Goal: Task Accomplishment & Management: Manage account settings

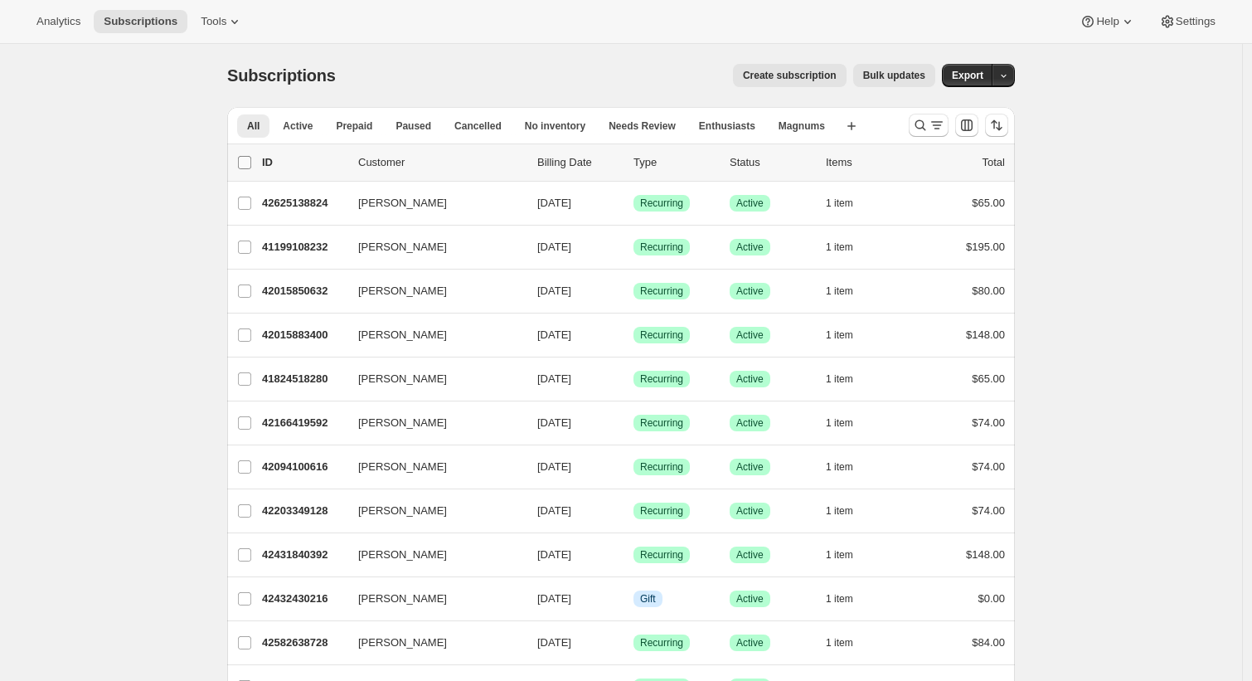
click at [246, 161] on input "0 selected" at bounding box center [244, 162] width 13 height 13
checkbox input "true"
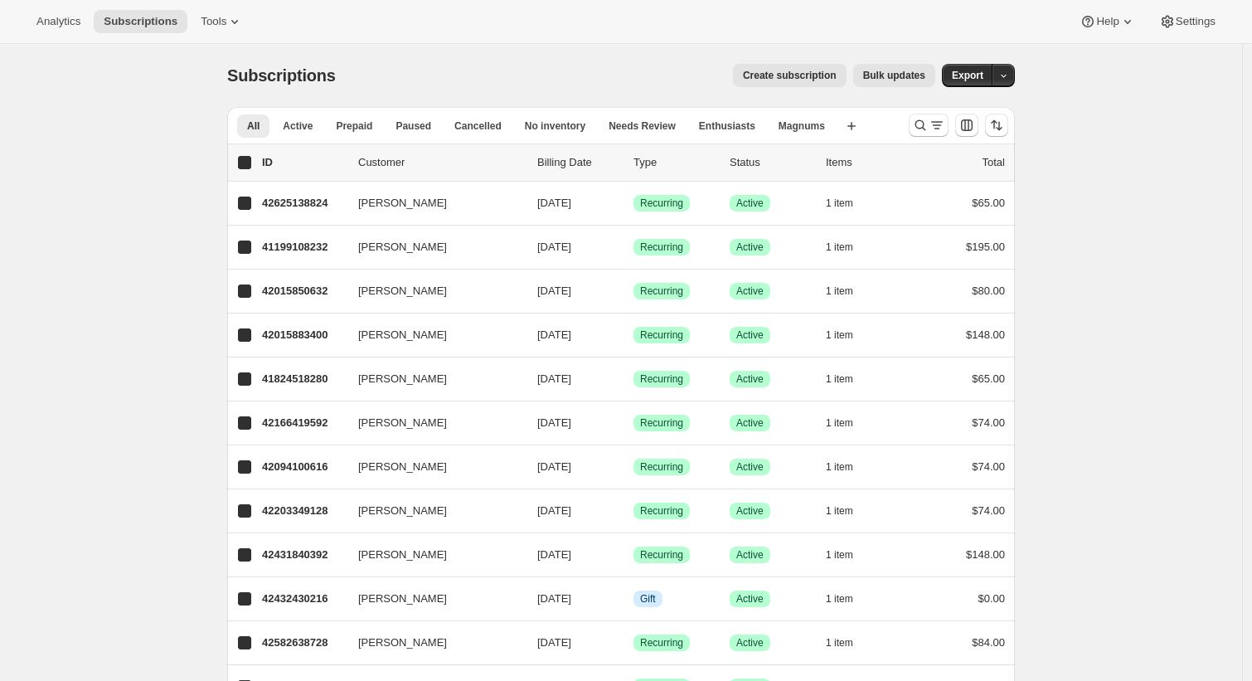
checkbox input "true"
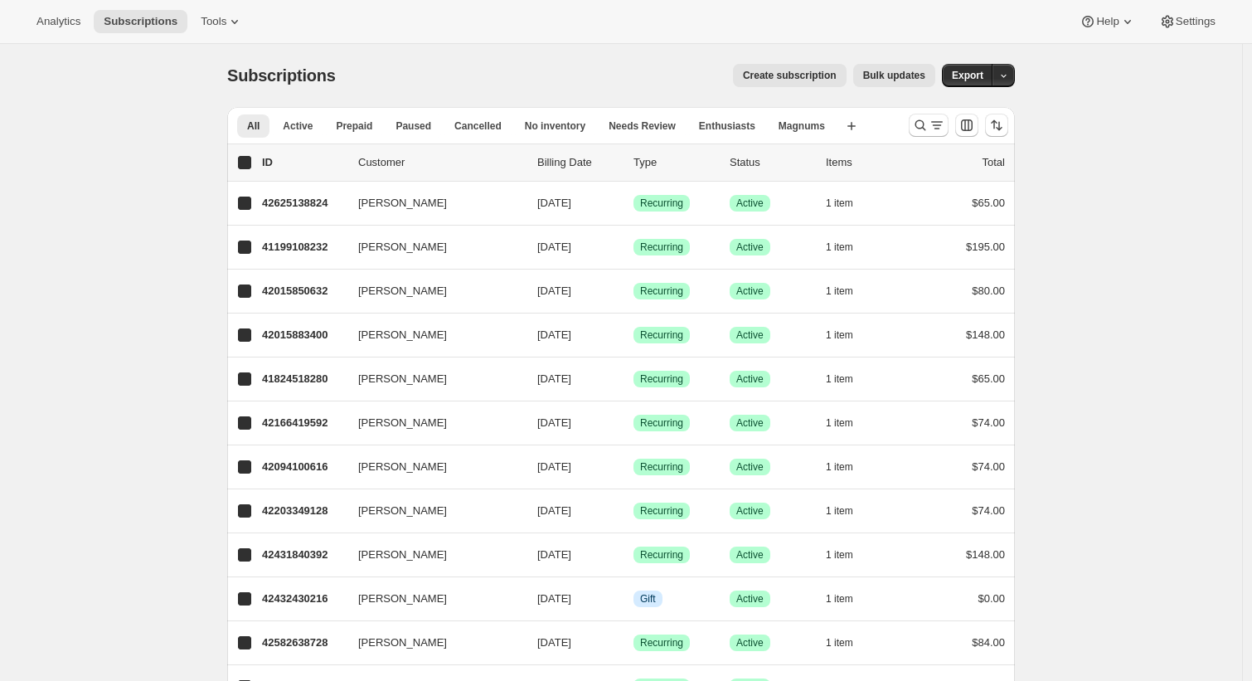
checkbox input "true"
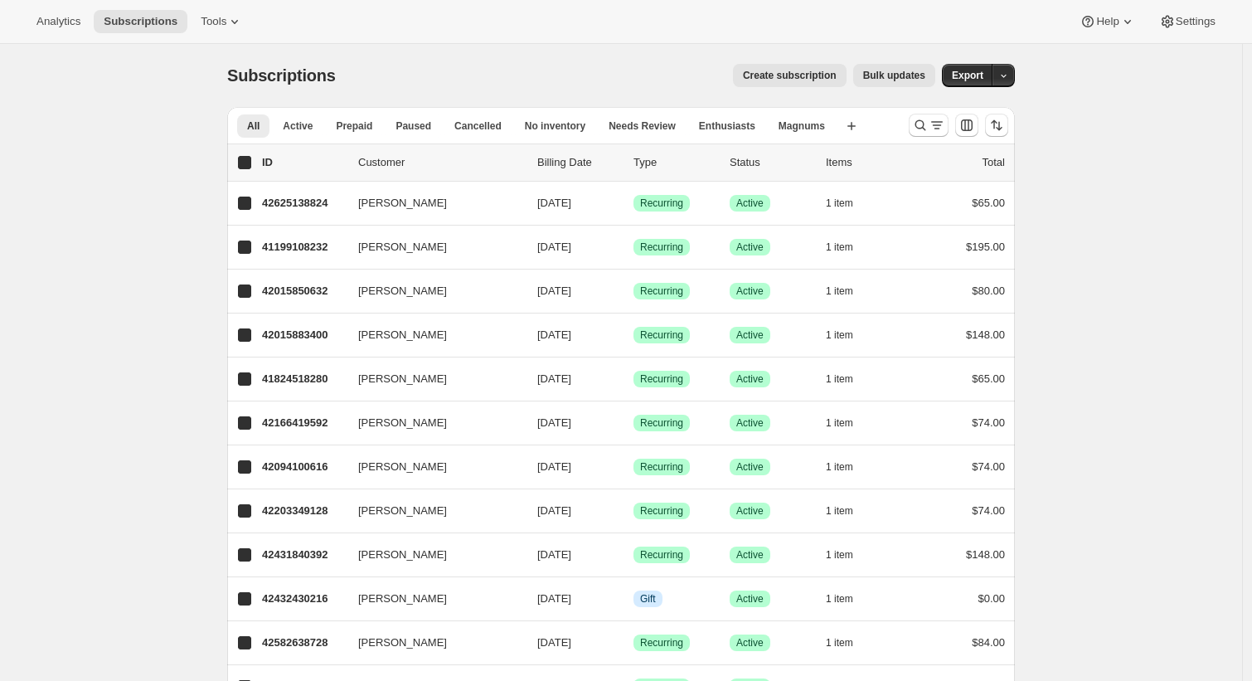
checkbox input "true"
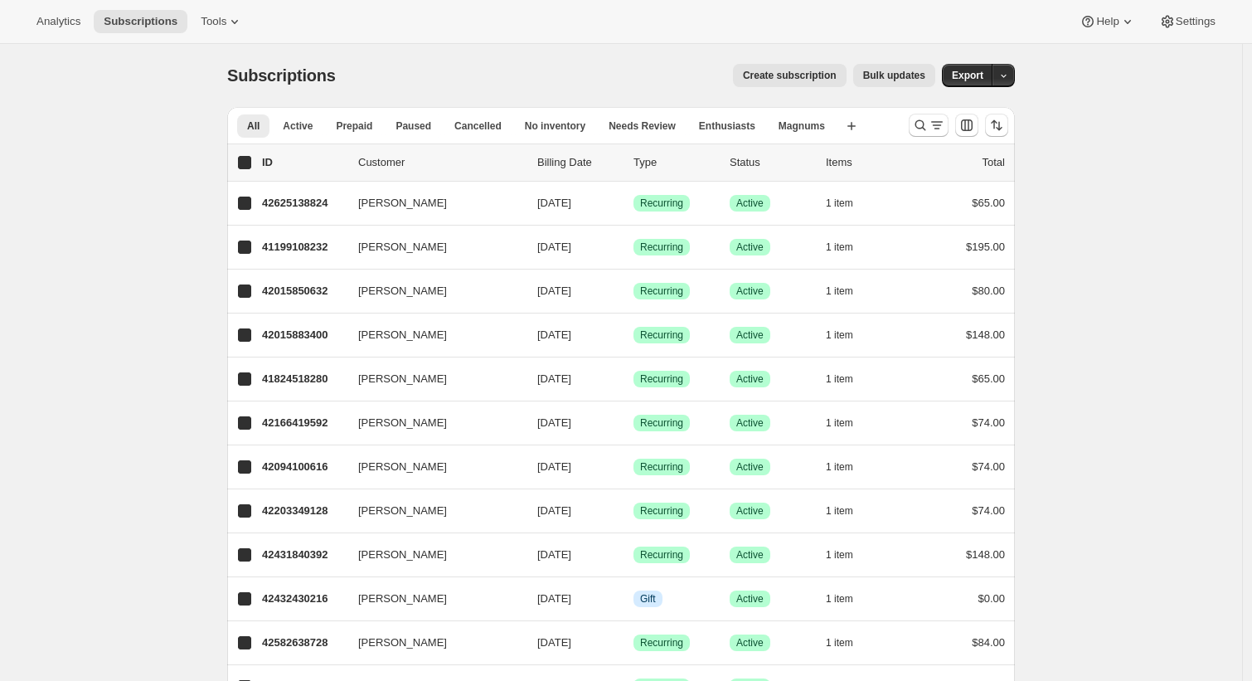
checkbox input "true"
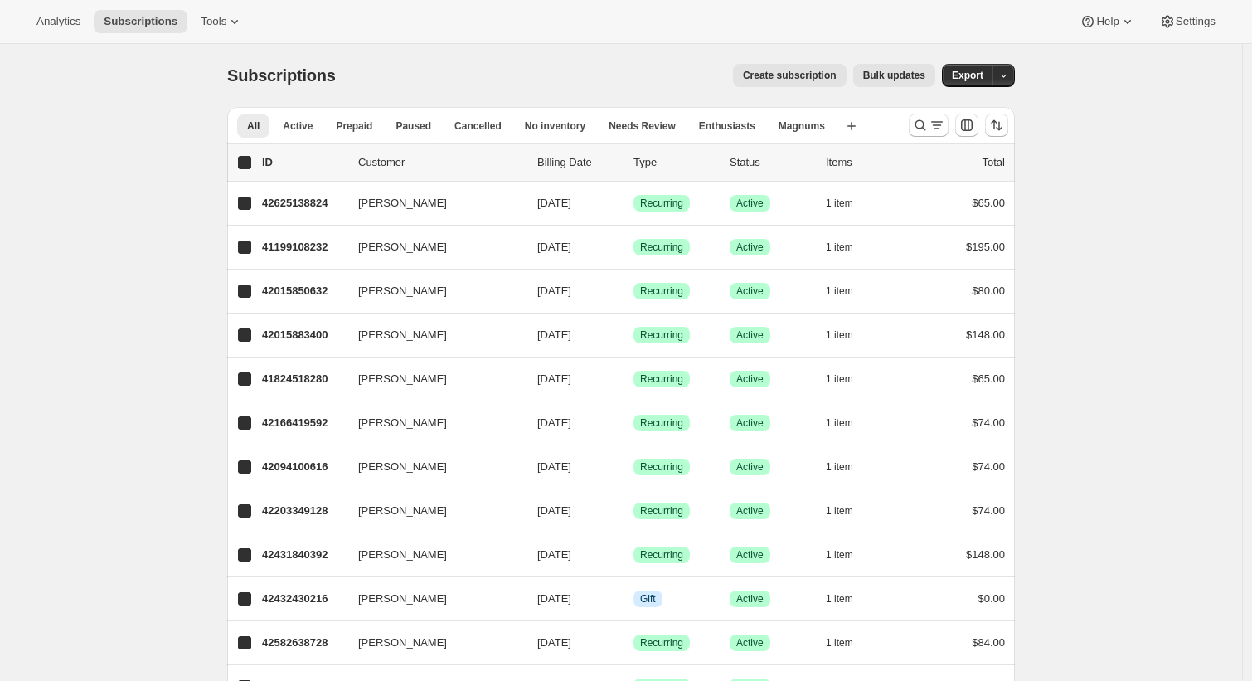
checkbox input "true"
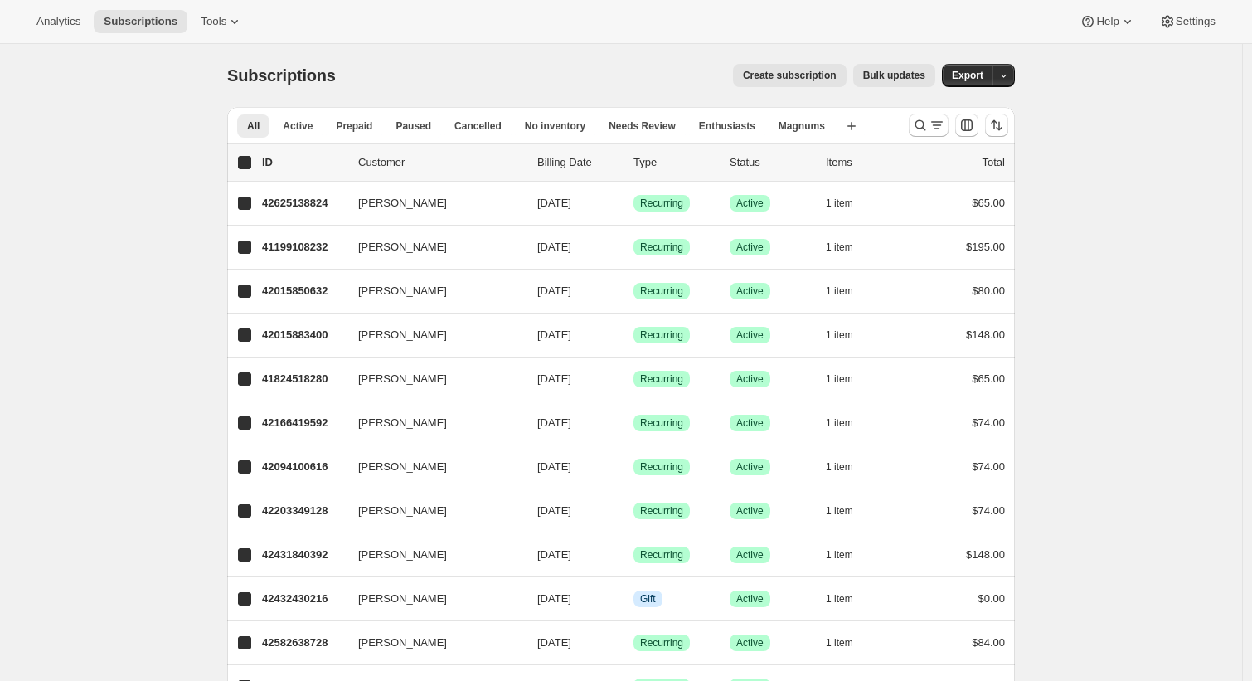
checkbox input "true"
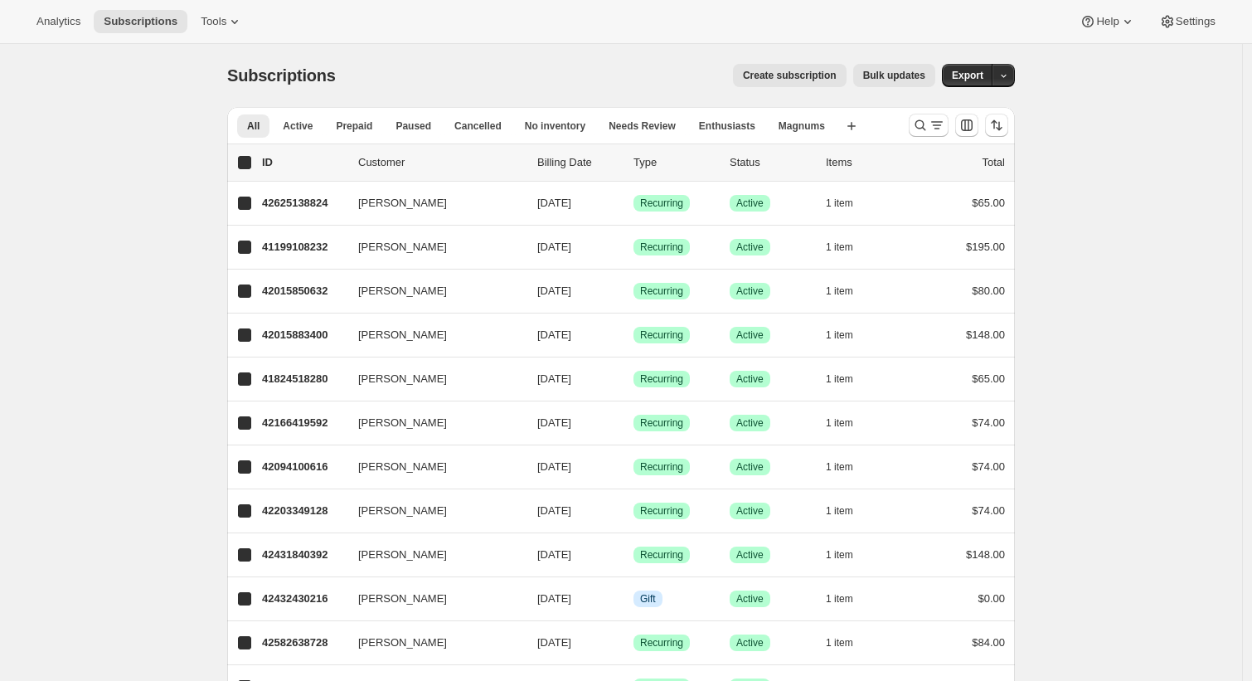
checkbox input "true"
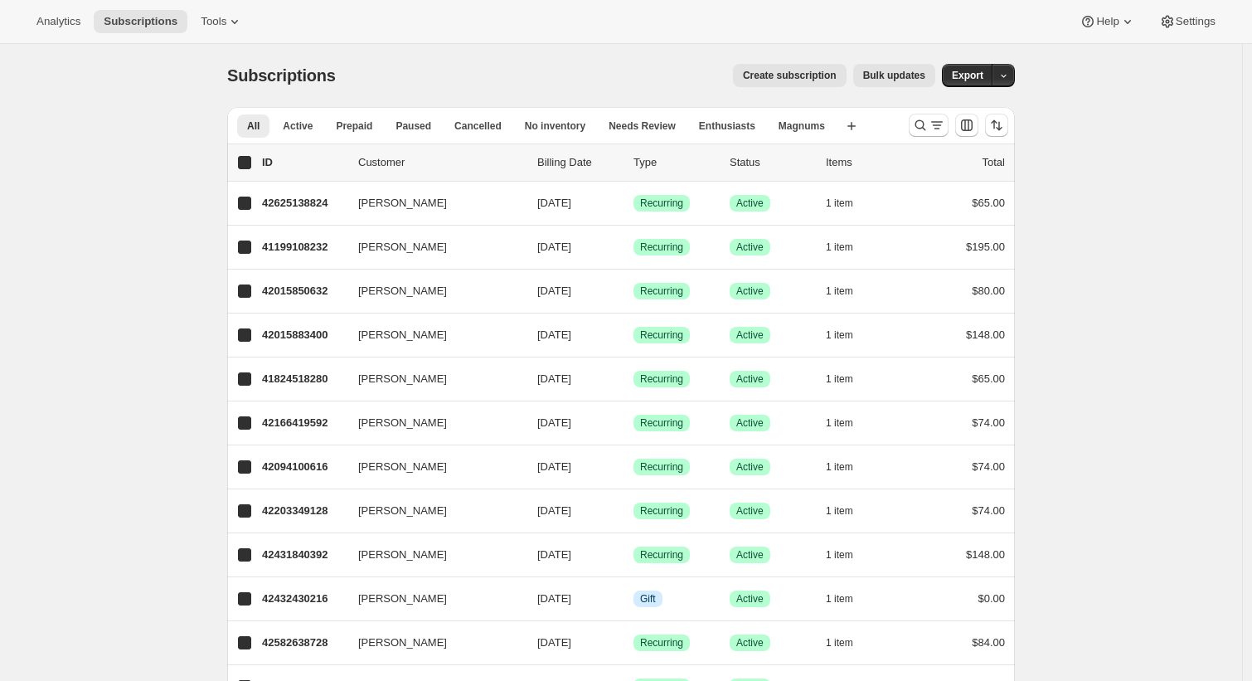
checkbox input "true"
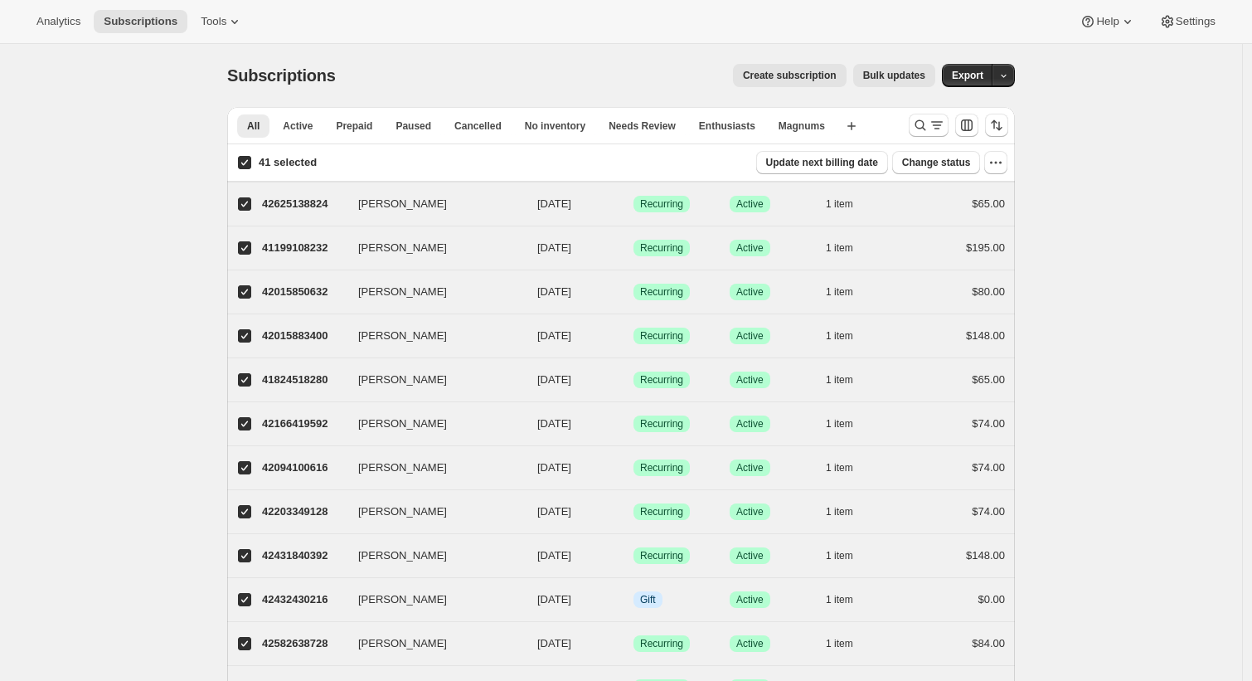
click at [251, 159] on input "41 selected" at bounding box center [244, 162] width 13 height 13
checkbox input "false"
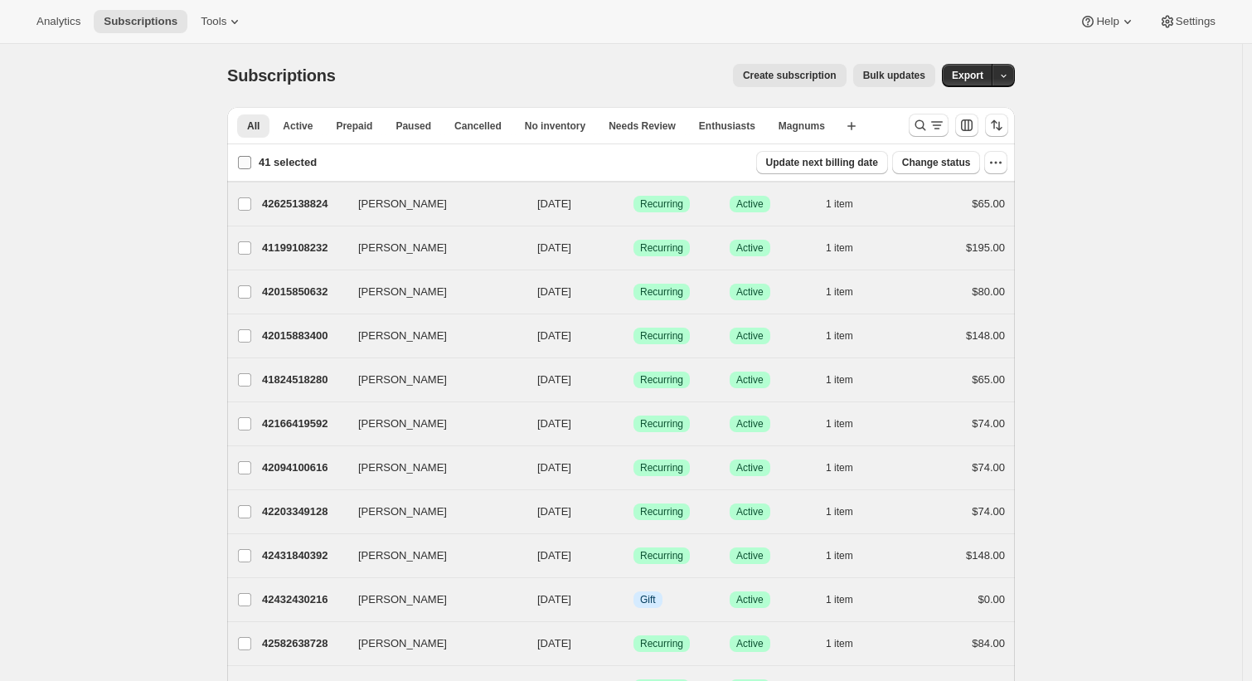
checkbox input "false"
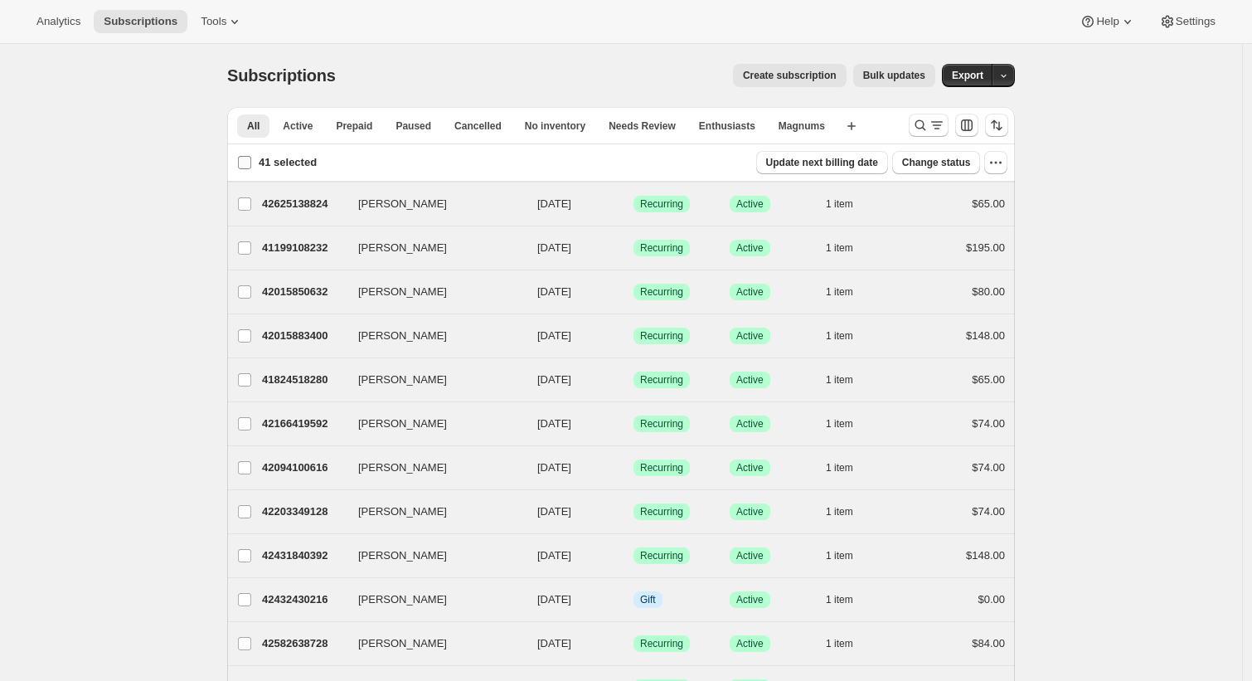
checkbox input "false"
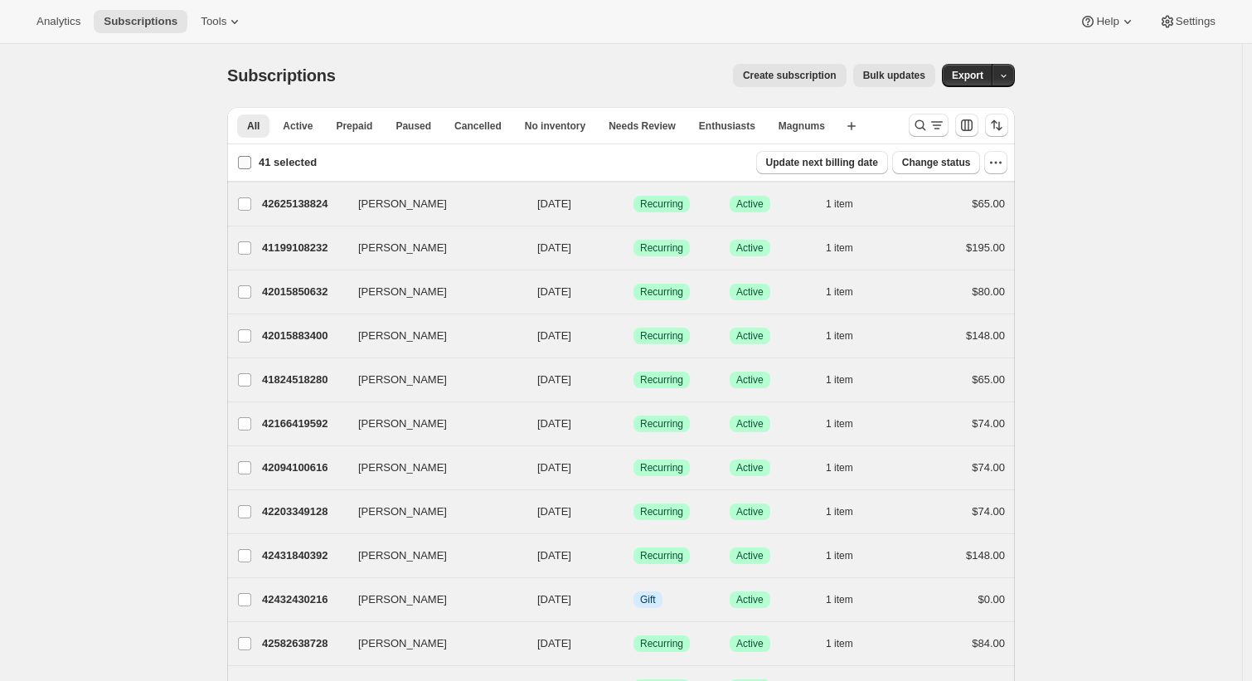
checkbox input "false"
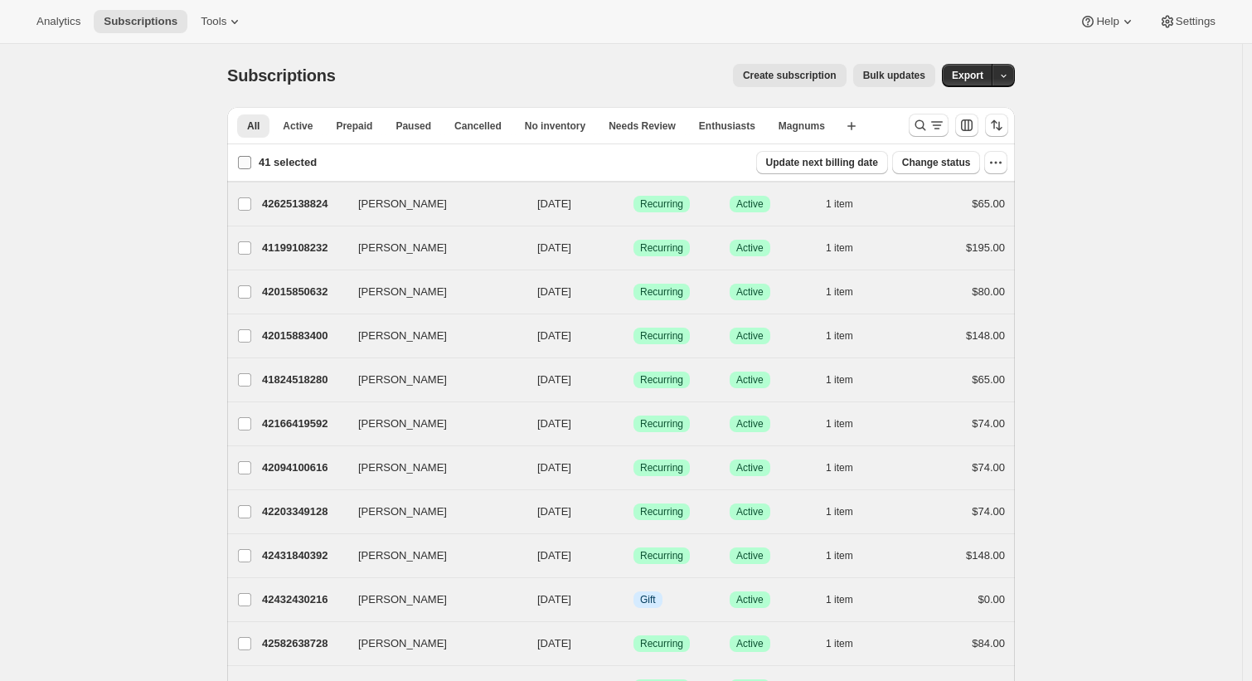
checkbox input "false"
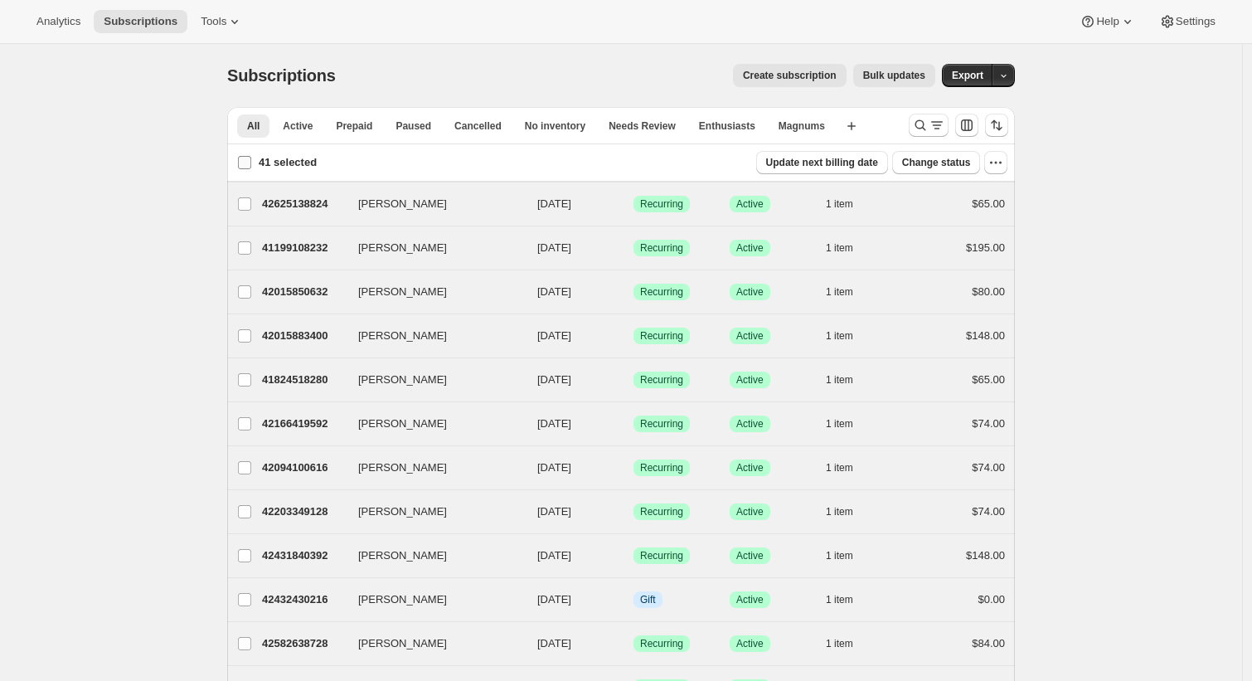
checkbox input "false"
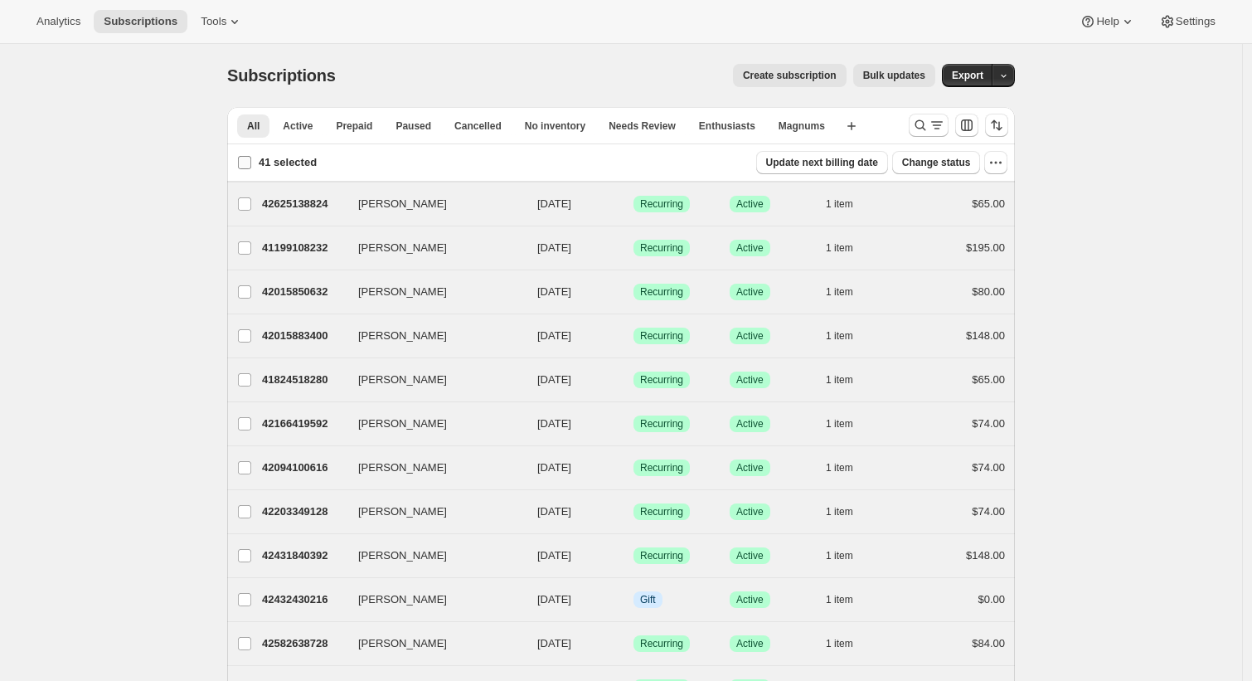
checkbox input "false"
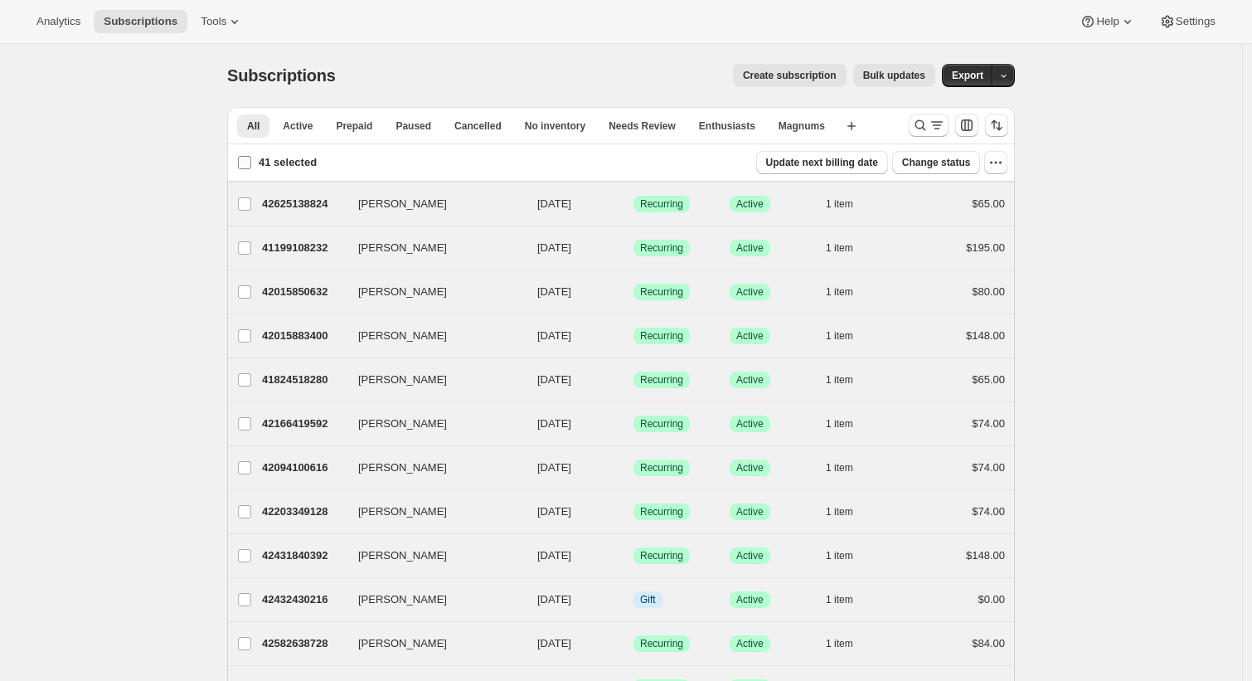
checkbox input "false"
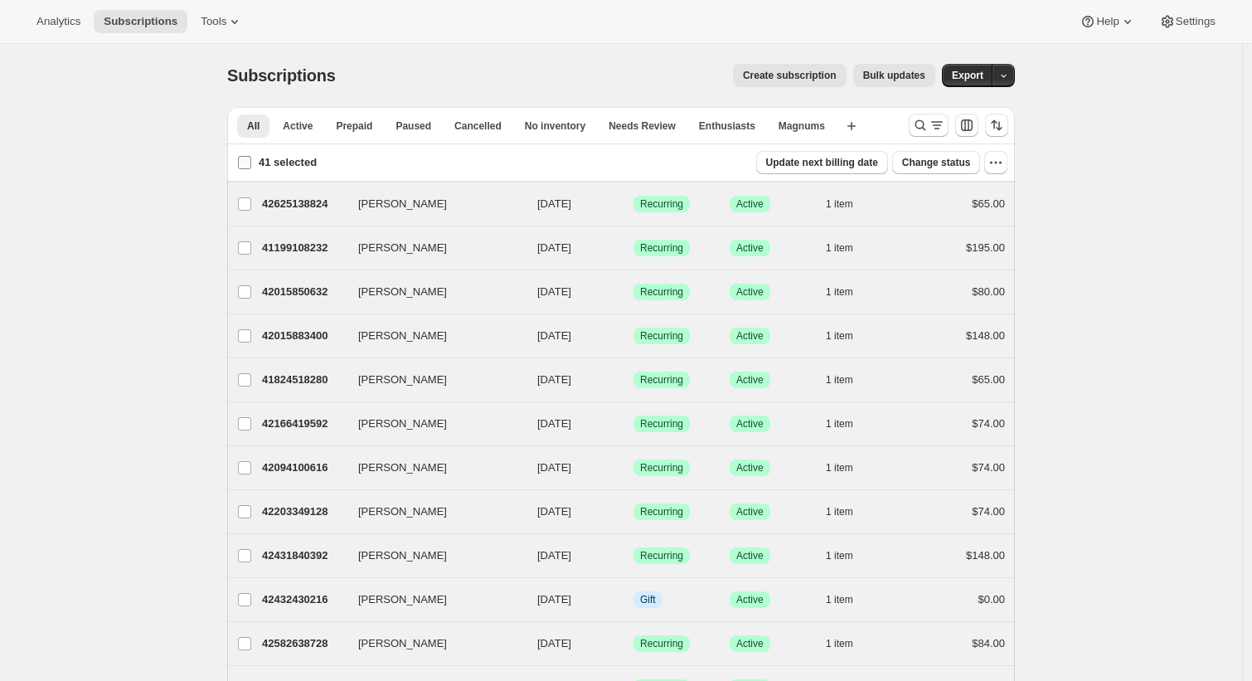
checkbox input "false"
